Goal: Go to known website: Go to known website

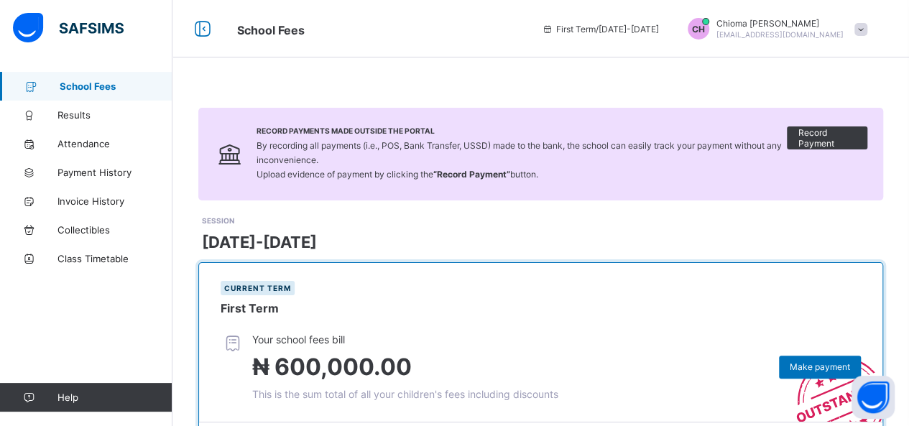
scroll to position [73, 0]
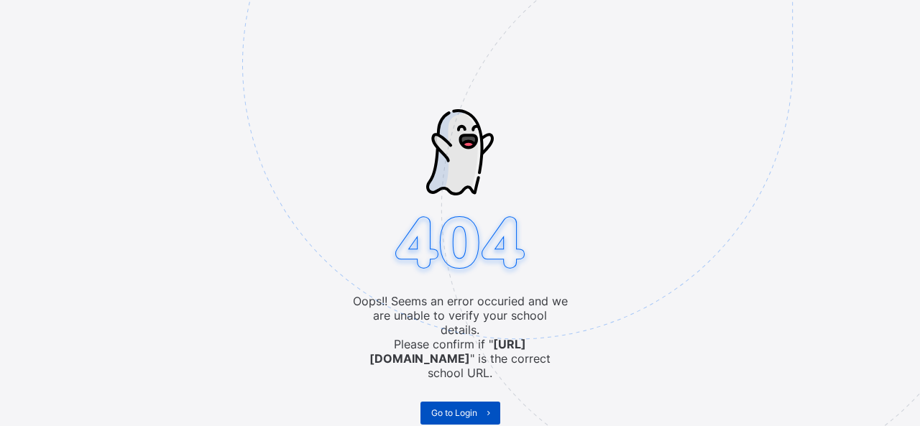
click at [455, 407] on span "Go to Login" at bounding box center [454, 412] width 46 height 11
